Goal: Communication & Community: Connect with others

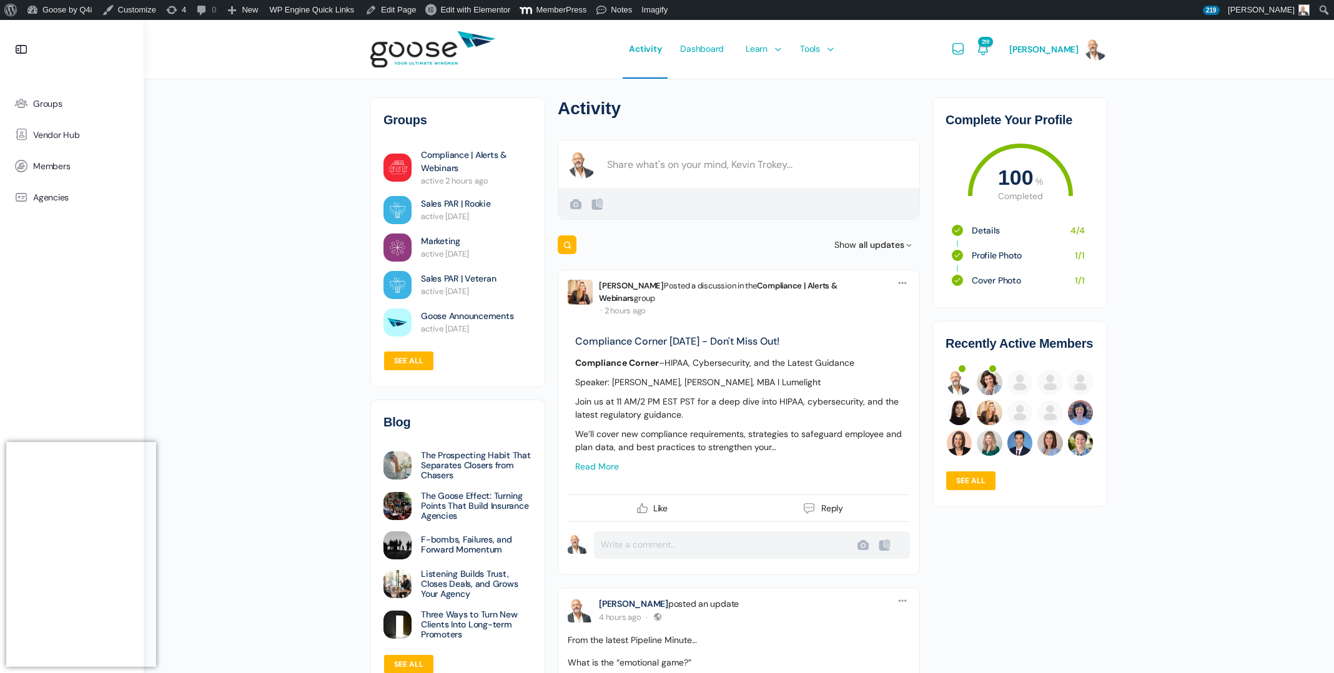
click at [45, 102] on span "Groups" at bounding box center [47, 104] width 29 height 11
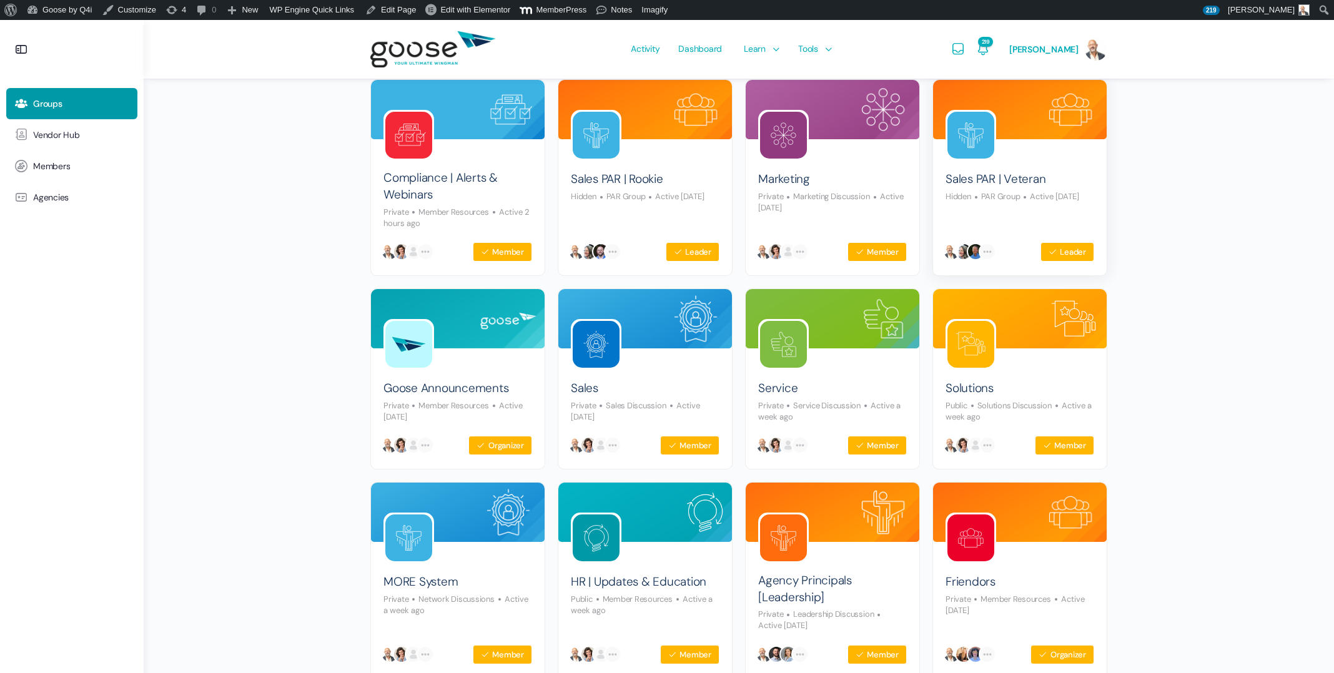
scroll to position [116, 0]
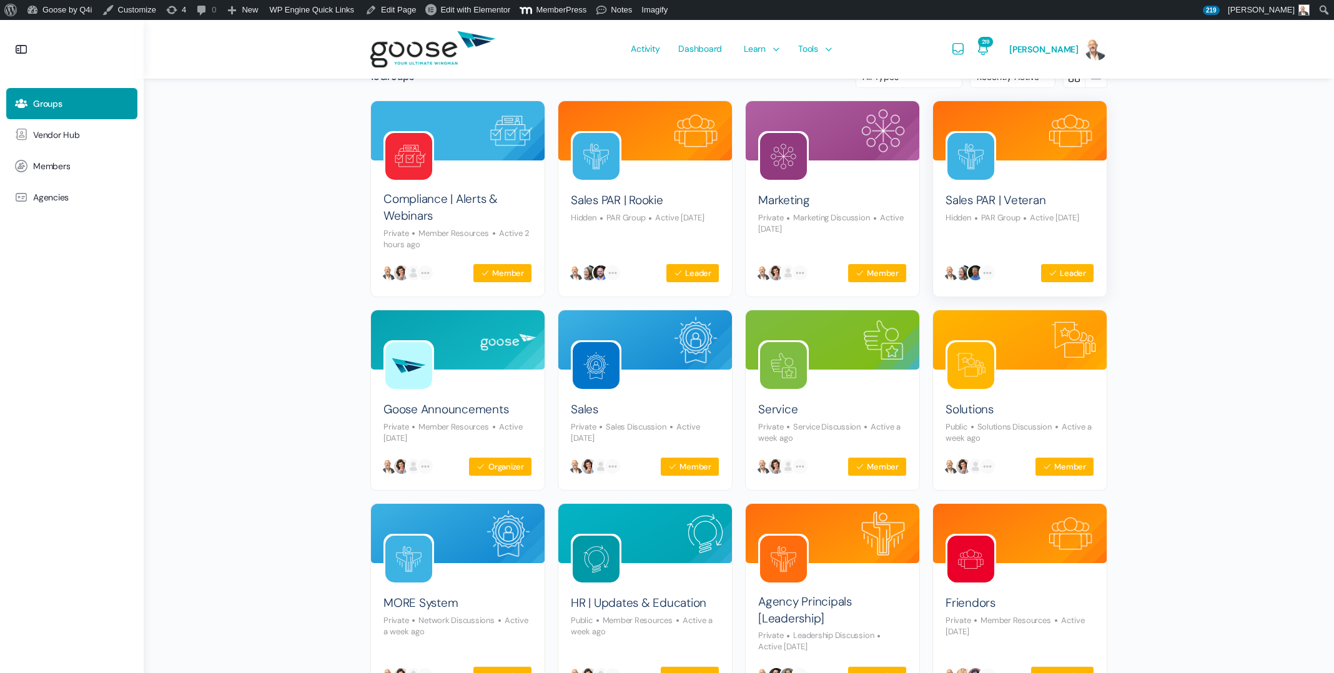
click at [968, 151] on img at bounding box center [970, 156] width 47 height 47
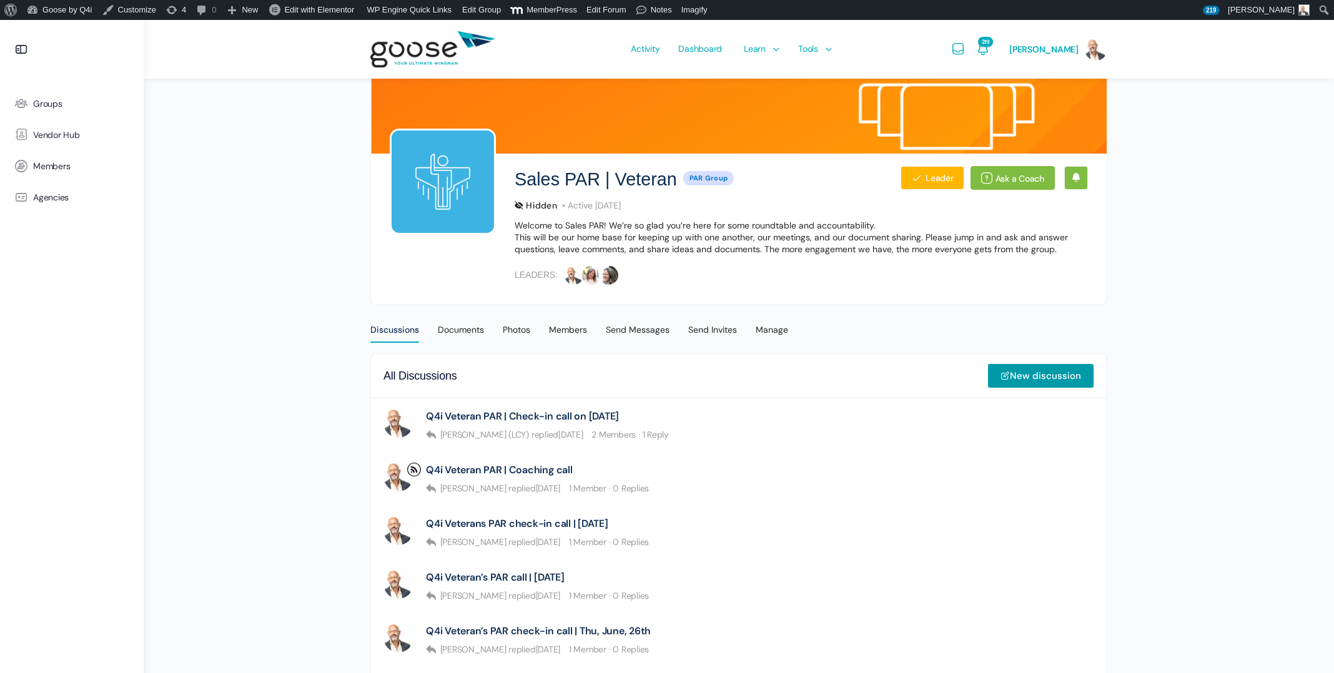
scroll to position [79, 0]
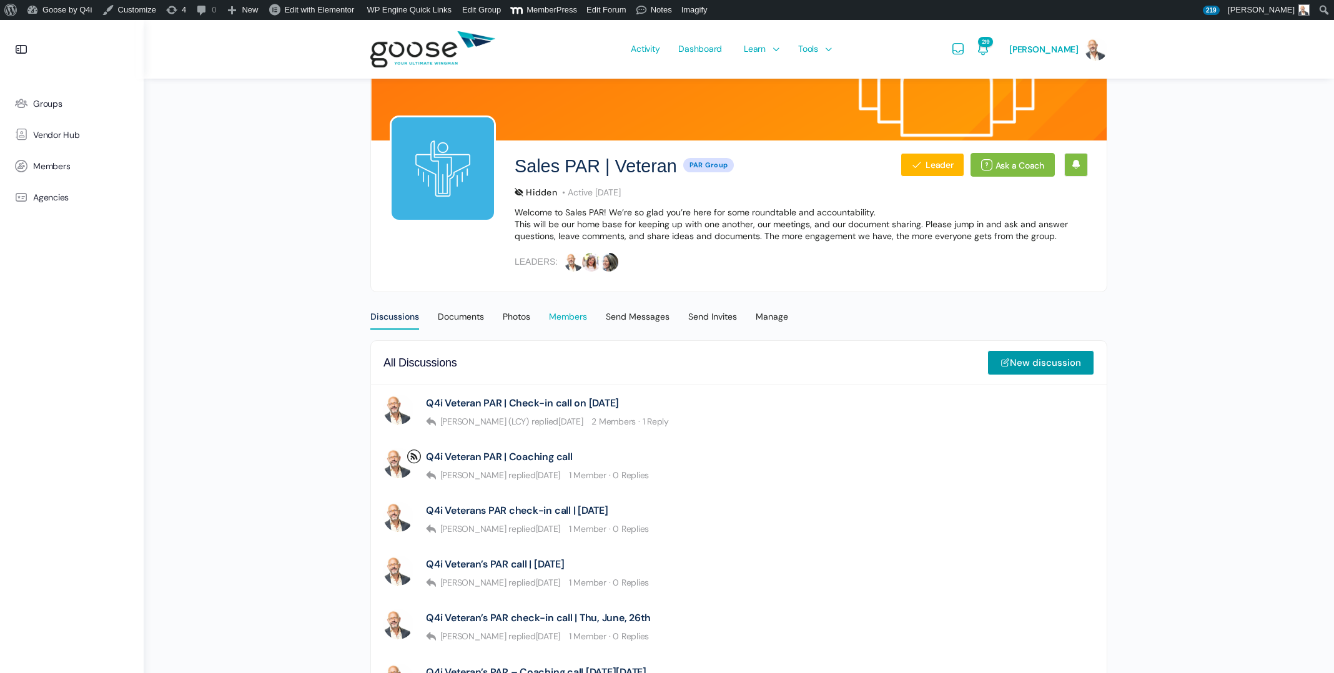
click at [587, 314] on div "Members" at bounding box center [568, 320] width 38 height 19
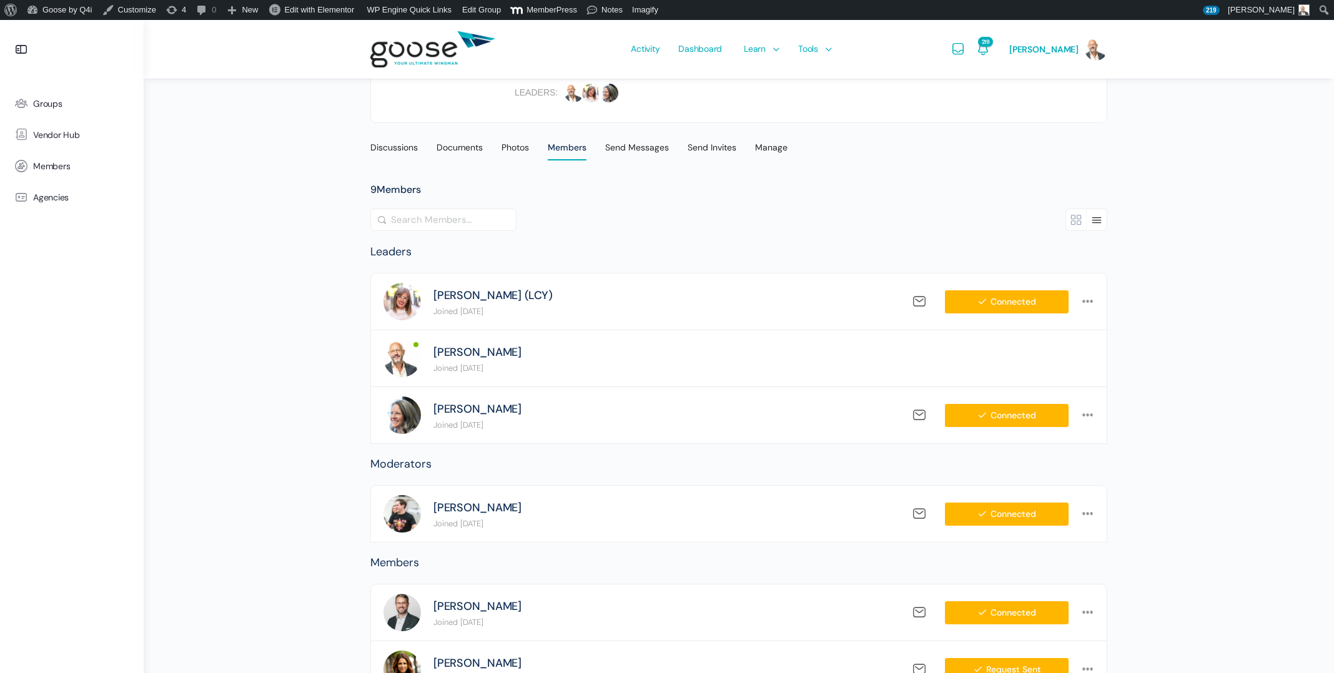
scroll to position [246, 0]
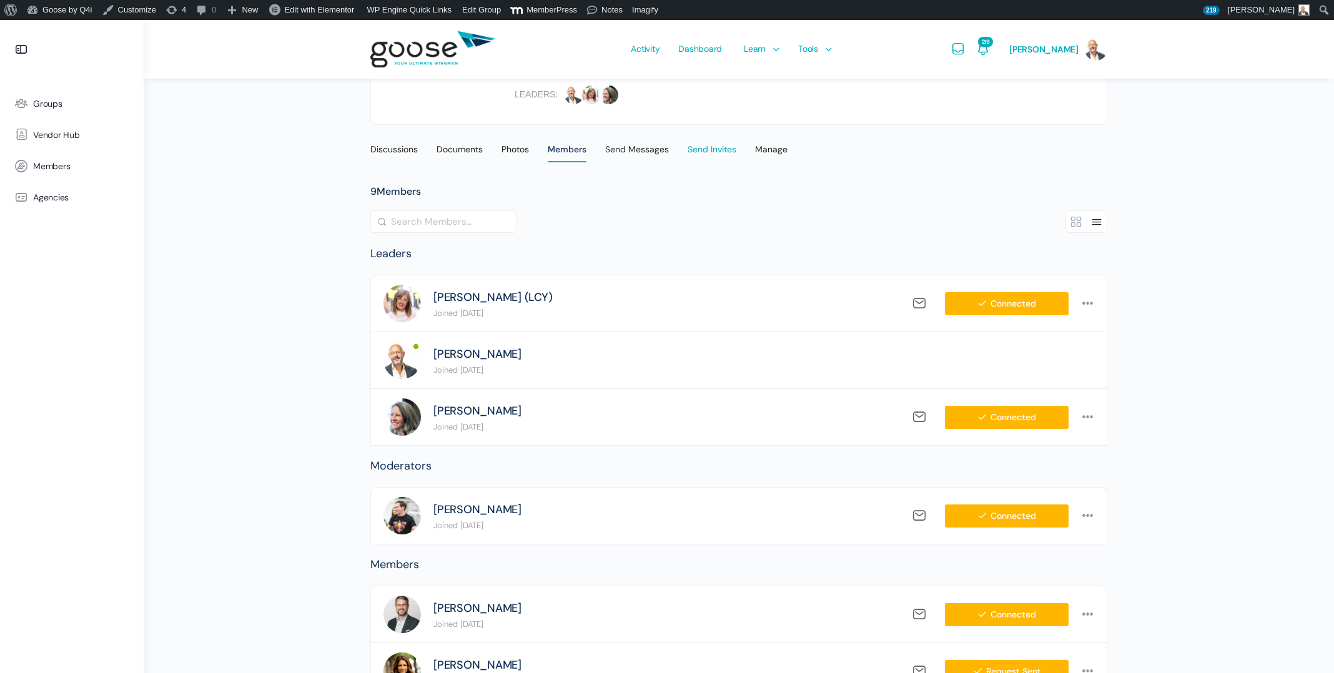
click at [723, 149] on div "Send Invites" at bounding box center [712, 153] width 49 height 19
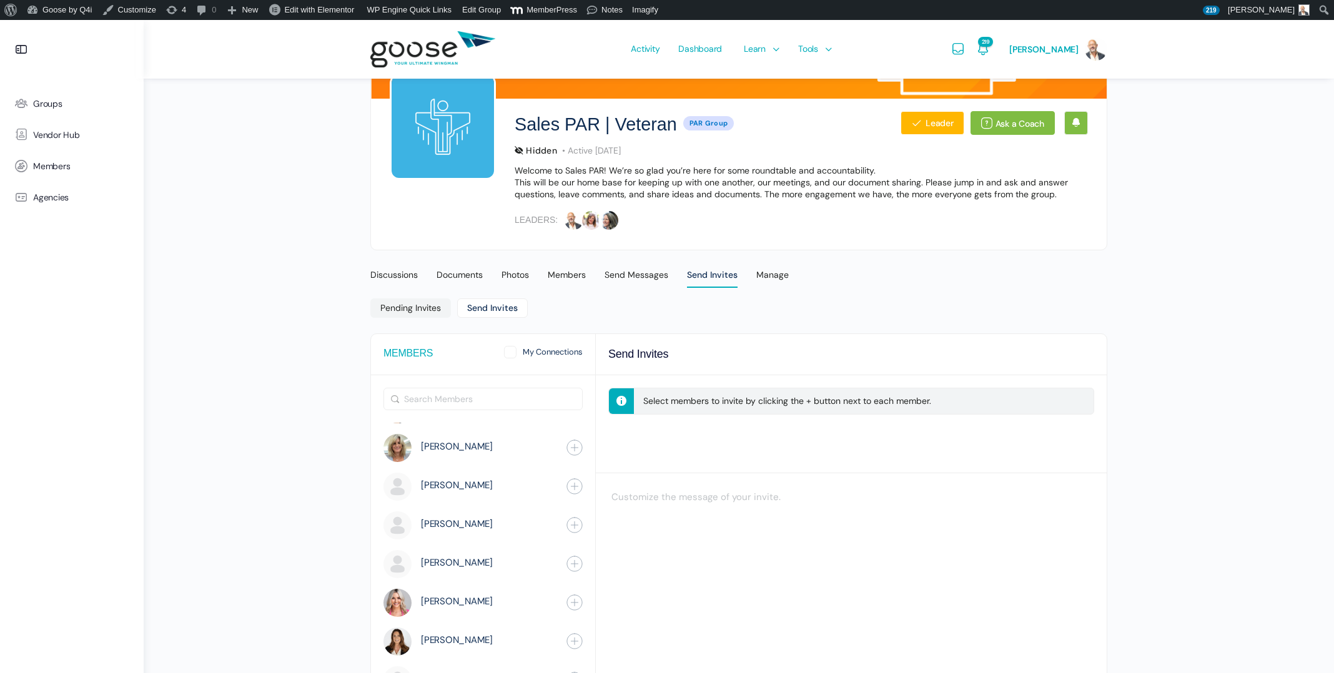
scroll to position [1355, 0]
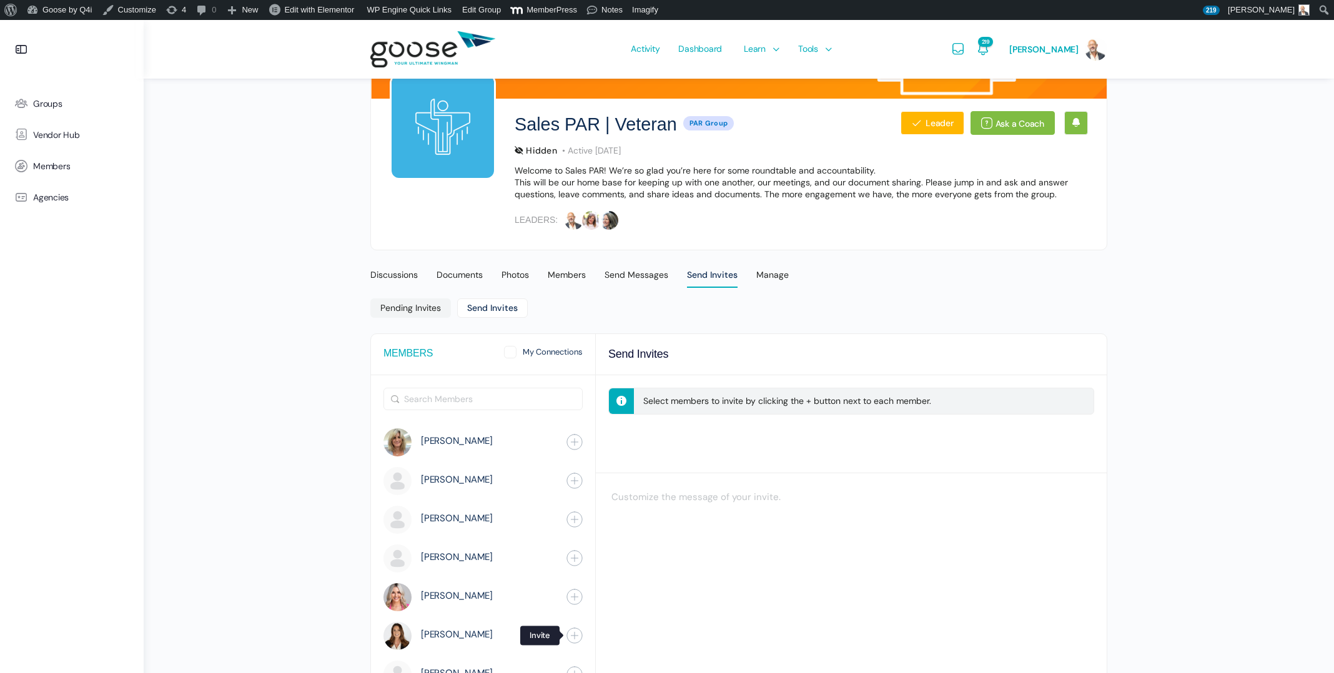
click at [576, 637] on span "button" at bounding box center [574, 635] width 11 height 11
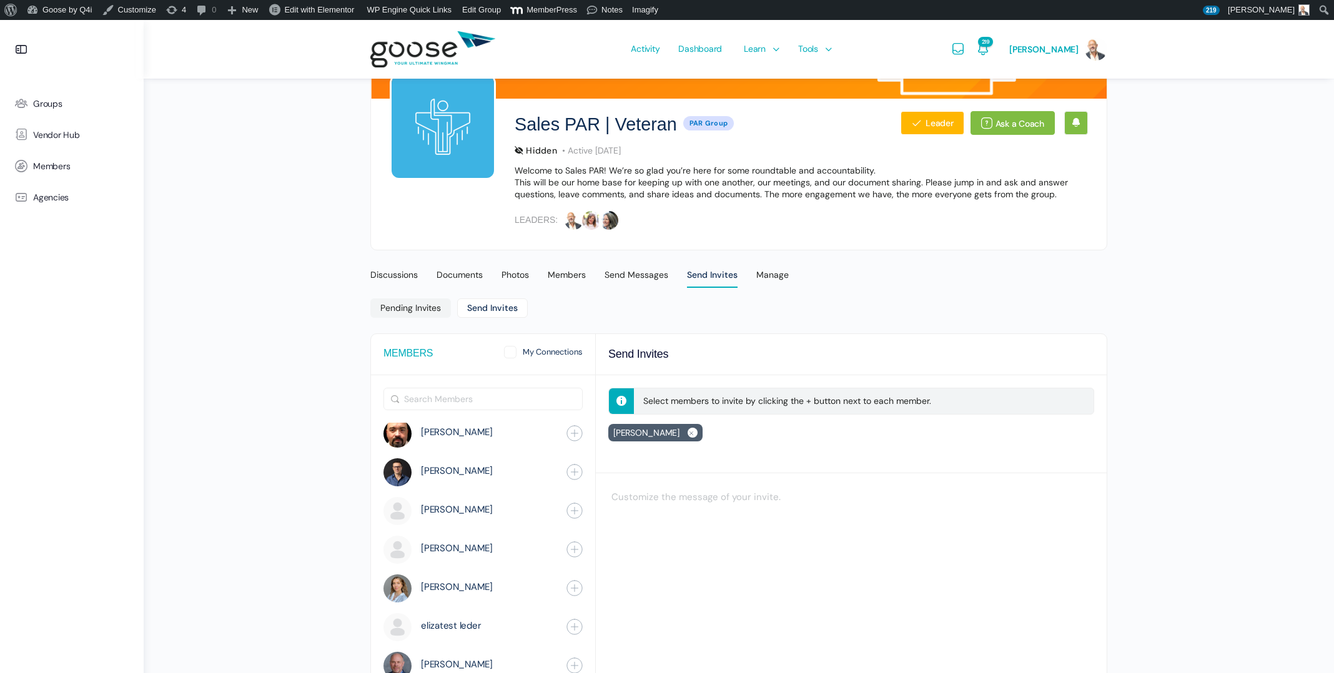
scroll to position [2018, 0]
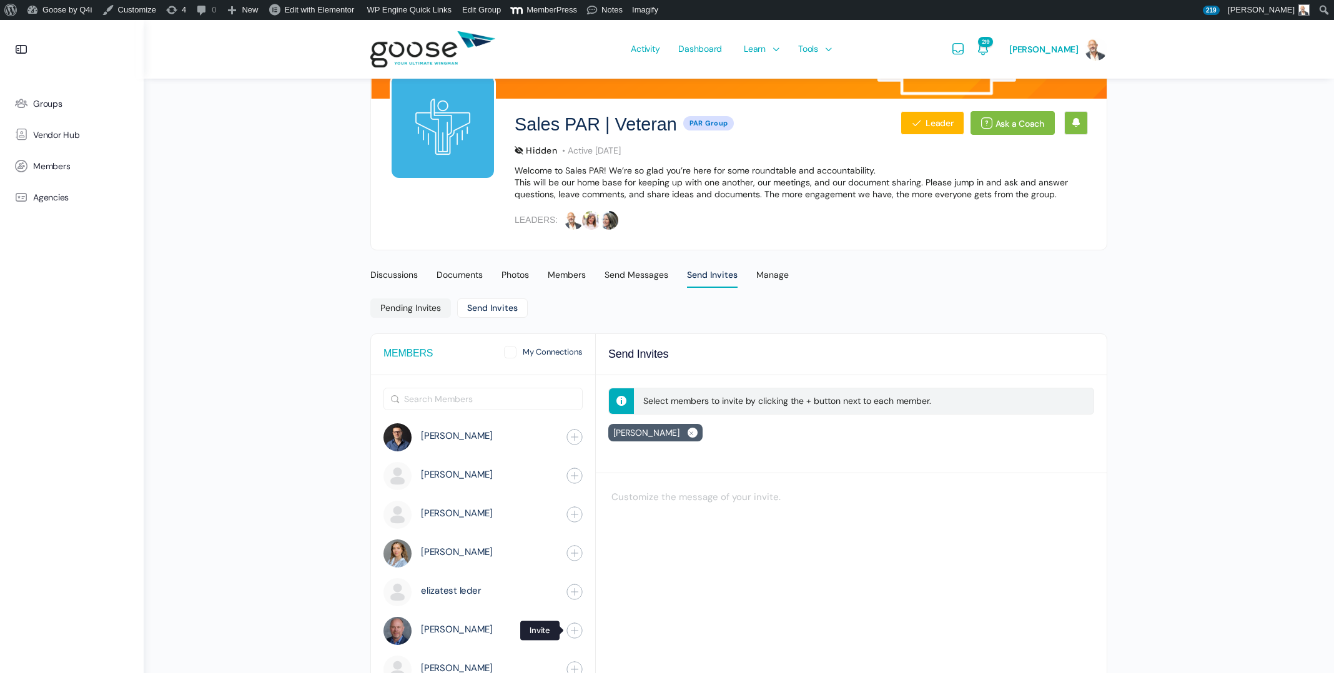
click at [578, 630] on span "button" at bounding box center [574, 630] width 11 height 11
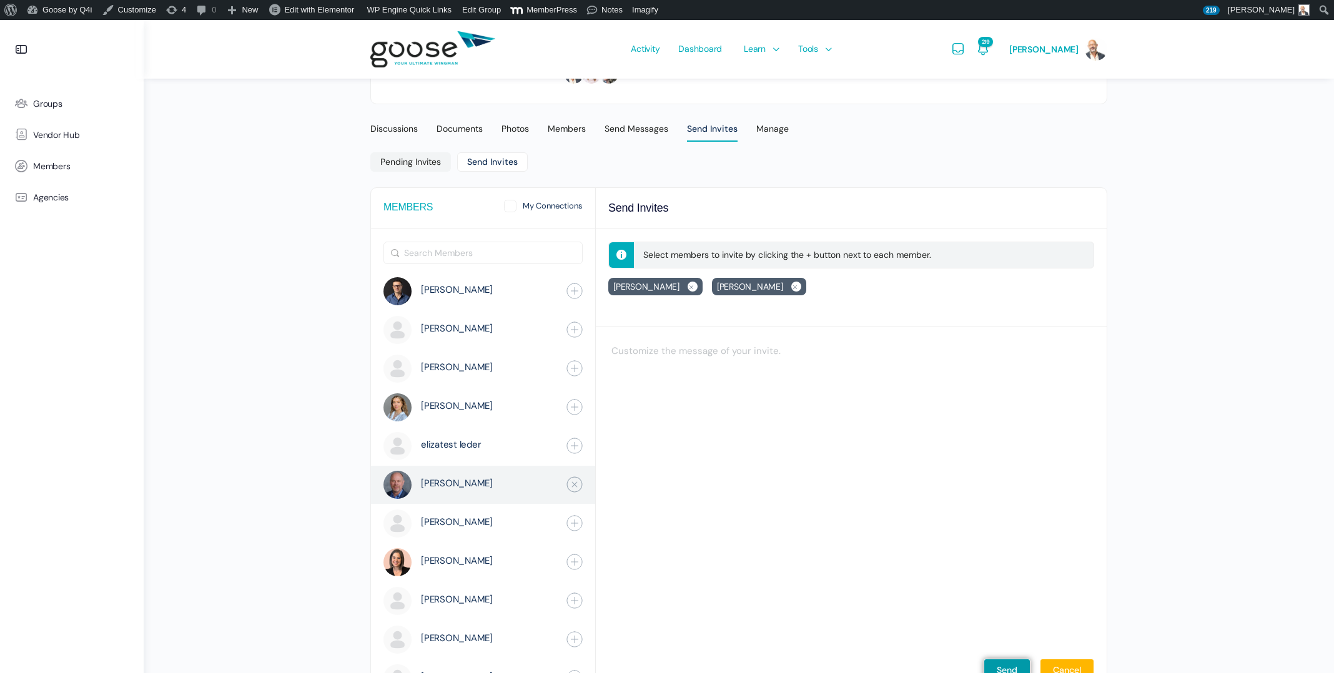
scroll to position [307, 0]
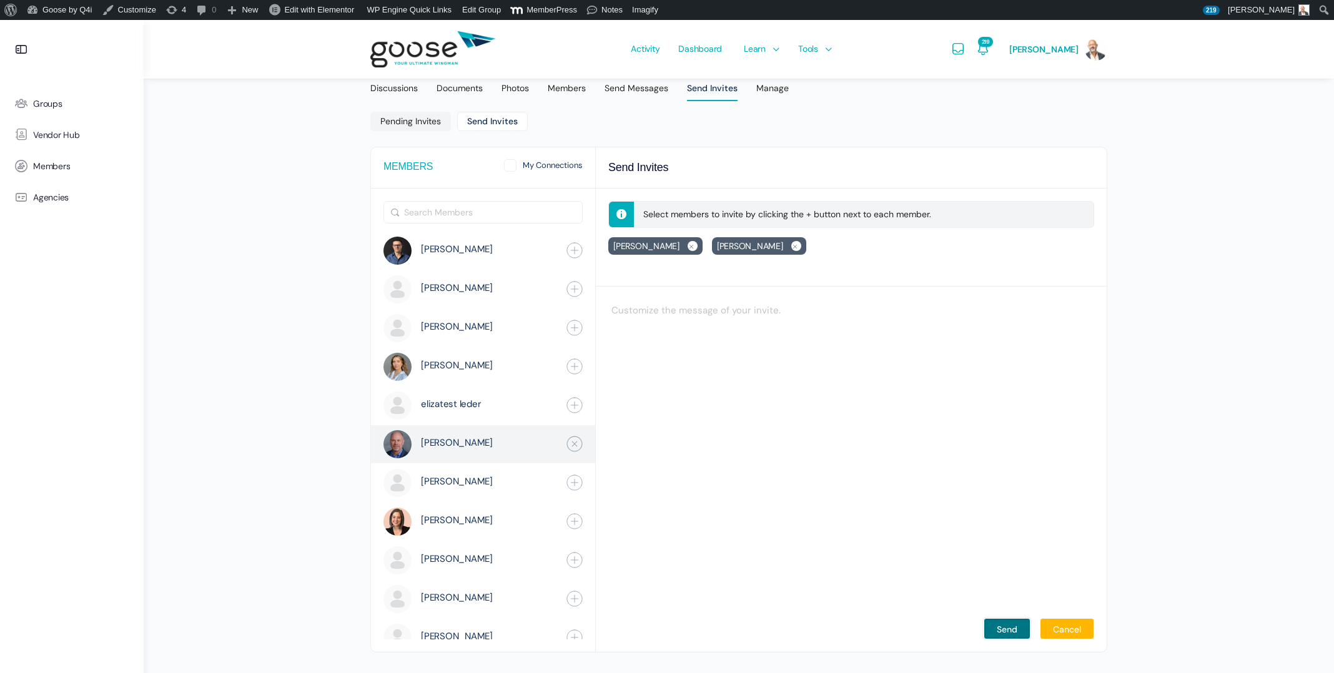
click at [1009, 631] on input "Send" at bounding box center [1007, 628] width 47 height 21
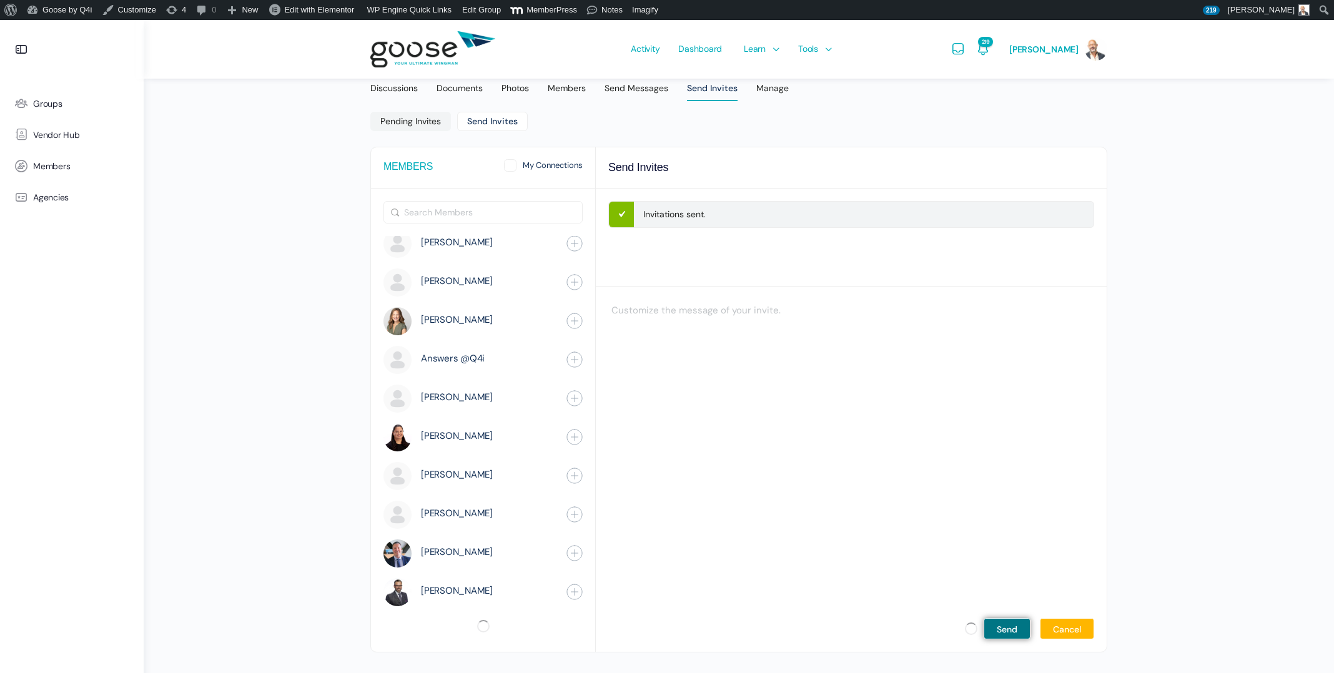
scroll to position [398, 0]
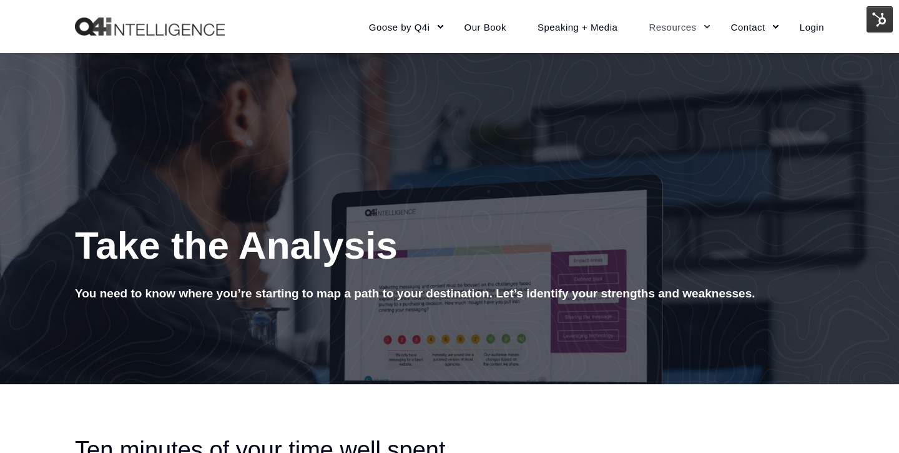
scroll to position [136, 0]
